Goal: Transaction & Acquisition: Purchase product/service

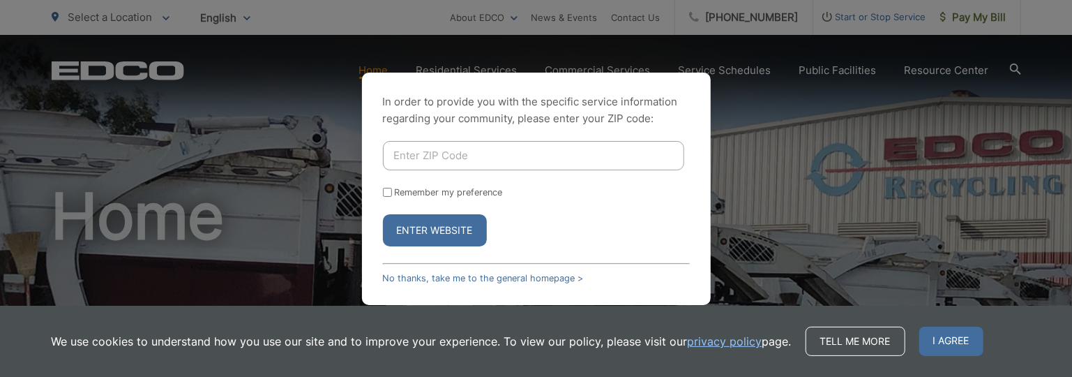
click at [498, 161] on input "Enter ZIP Code" at bounding box center [533, 155] width 301 height 29
type input "91950"
click at [433, 196] on label "Remember my preference" at bounding box center [449, 192] width 108 height 10
click at [392, 196] on input "Remember my preference" at bounding box center [387, 192] width 9 height 9
checkbox input "true"
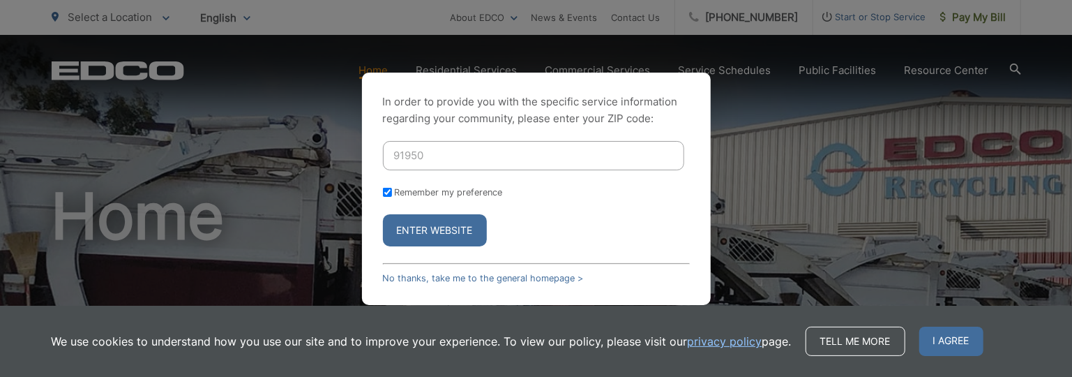
click at [416, 223] on button "Enter Website" at bounding box center [435, 230] width 104 height 32
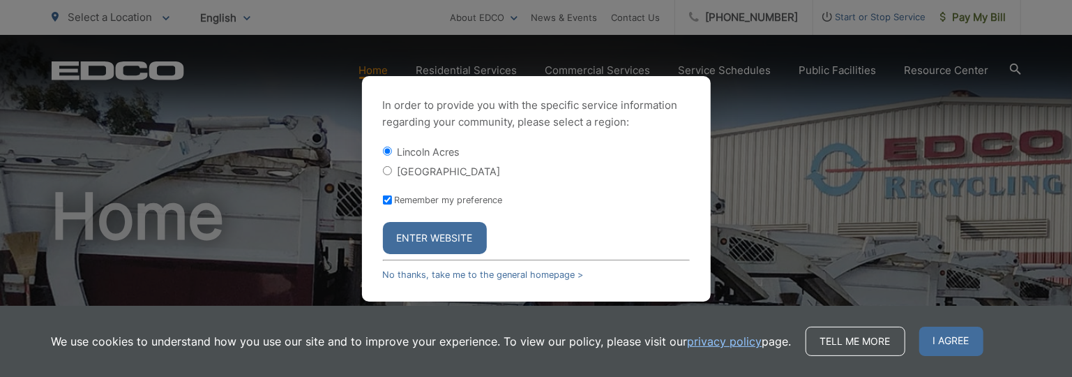
click at [411, 165] on label "[GEOGRAPHIC_DATA]" at bounding box center [449, 171] width 103 height 12
click at [392, 166] on input "[GEOGRAPHIC_DATA]" at bounding box center [387, 170] width 9 height 9
radio input "true"
click at [442, 227] on button "Enter Website" at bounding box center [435, 238] width 104 height 32
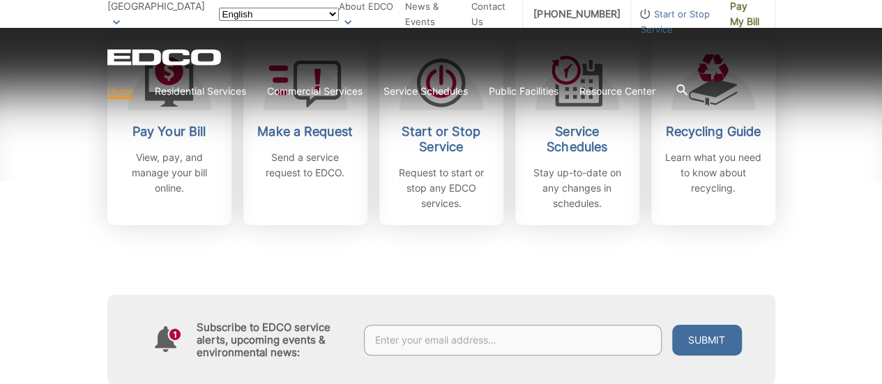
scroll to position [488, 0]
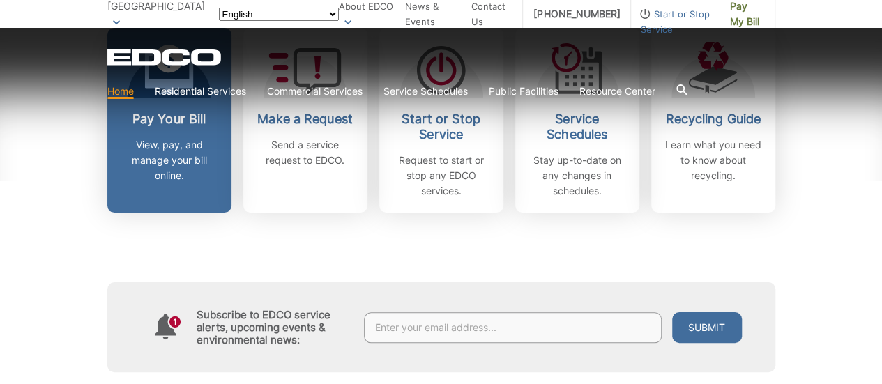
click at [180, 118] on h2 "Pay Your Bill" at bounding box center [169, 119] width 103 height 15
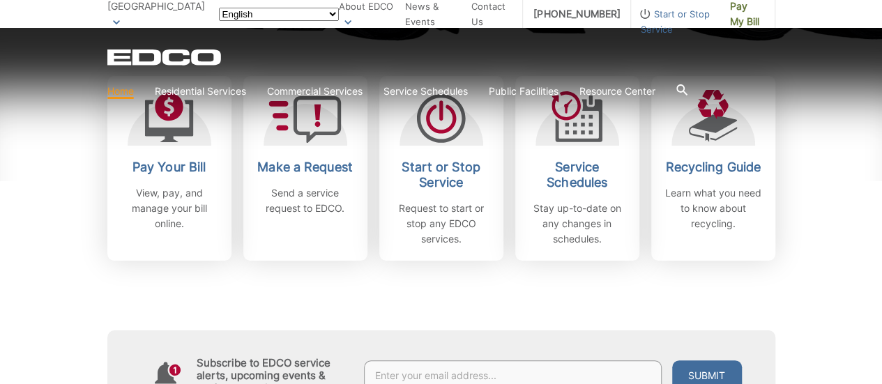
scroll to position [418, 0]
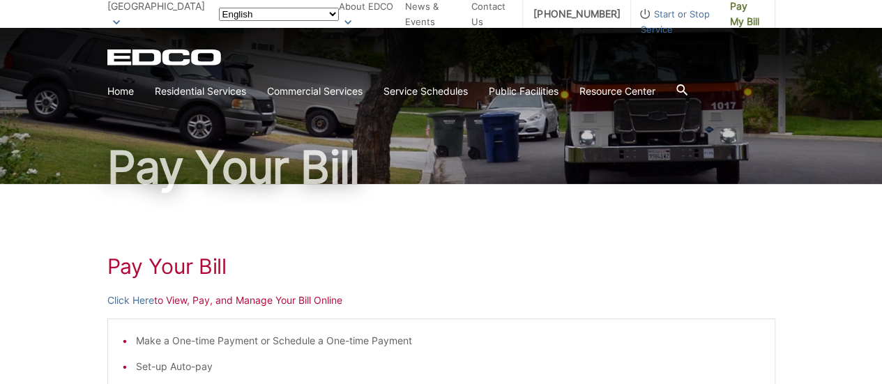
scroll to position [209, 0]
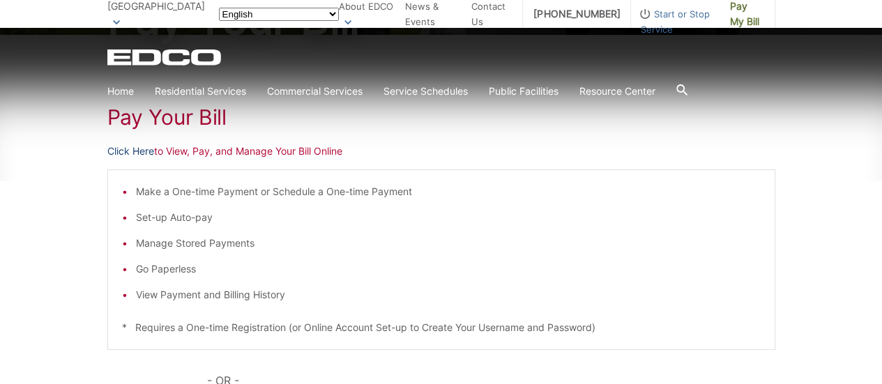
click at [128, 149] on link "Click Here" at bounding box center [130, 151] width 47 height 15
